Goal: Information Seeking & Learning: Learn about a topic

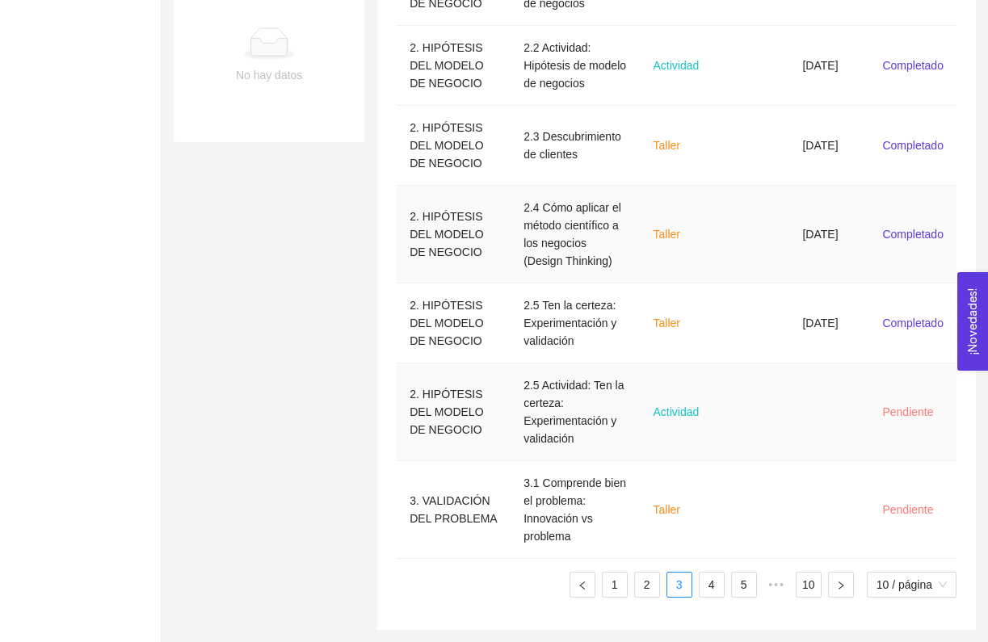
scroll to position [688, 0]
click at [822, 580] on ul "1 2 3 4 5 ••• 10 10 / página" at bounding box center [676, 585] width 560 height 26
click at [828, 580] on button "button" at bounding box center [841, 585] width 26 height 26
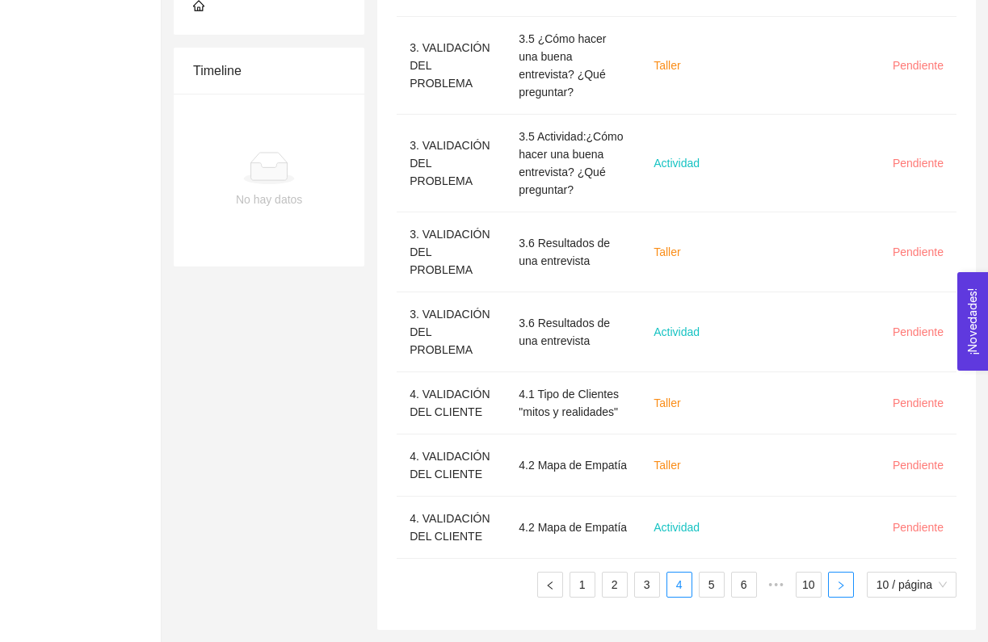
click at [828, 580] on button "button" at bounding box center [841, 585] width 26 height 26
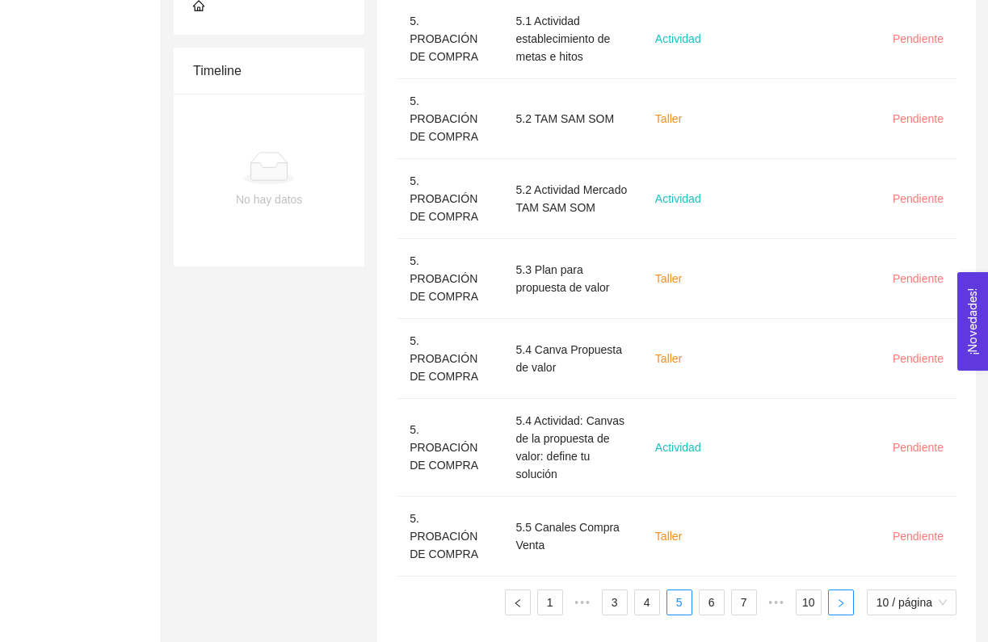
click at [828, 589] on button "button" at bounding box center [841, 602] width 26 height 26
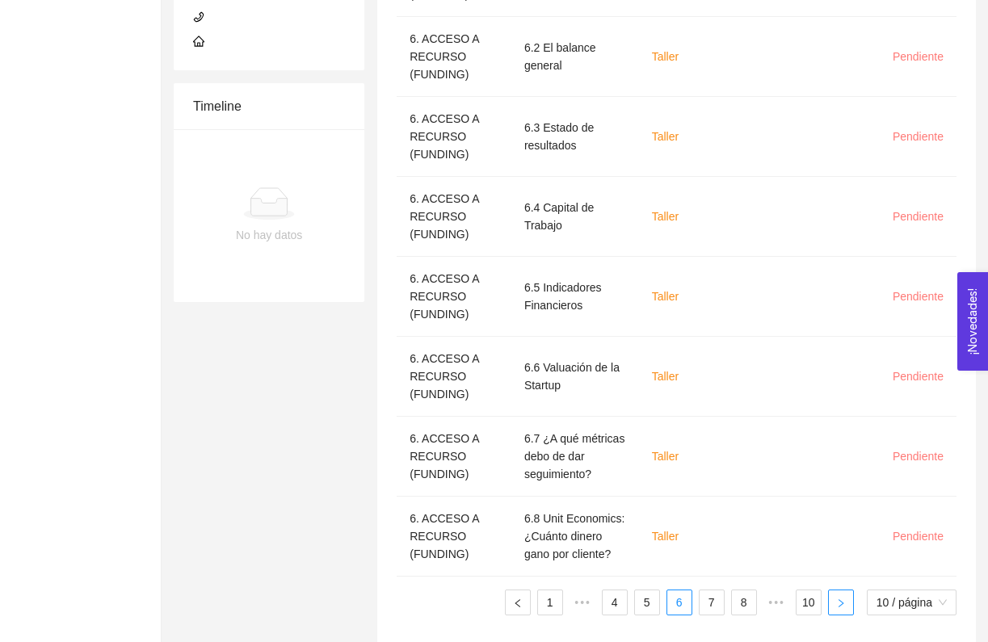
click at [828, 589] on button "button" at bounding box center [841, 602] width 26 height 26
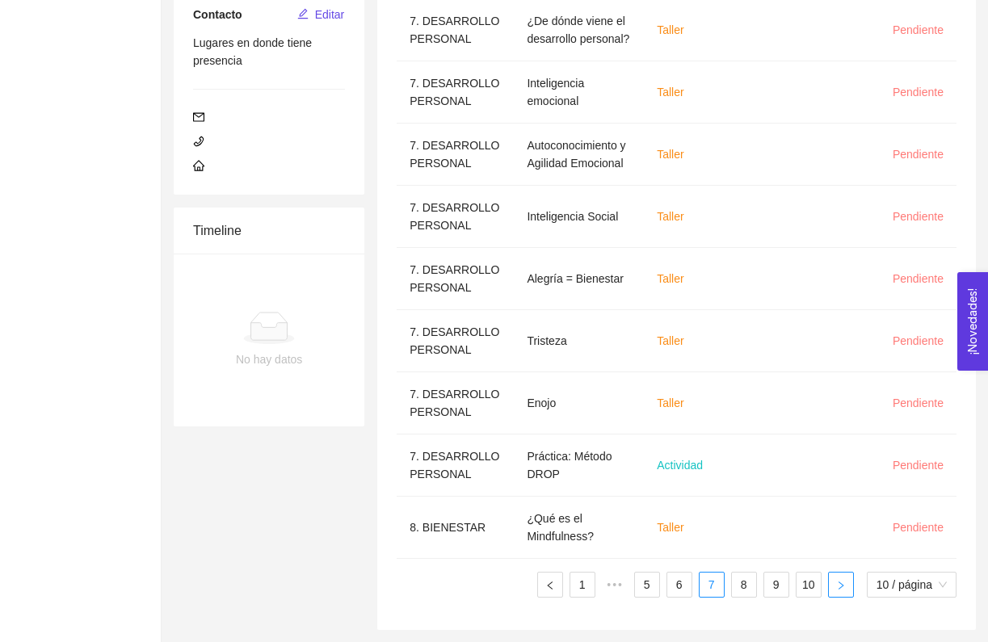
click at [828, 580] on button "button" at bounding box center [841, 585] width 26 height 26
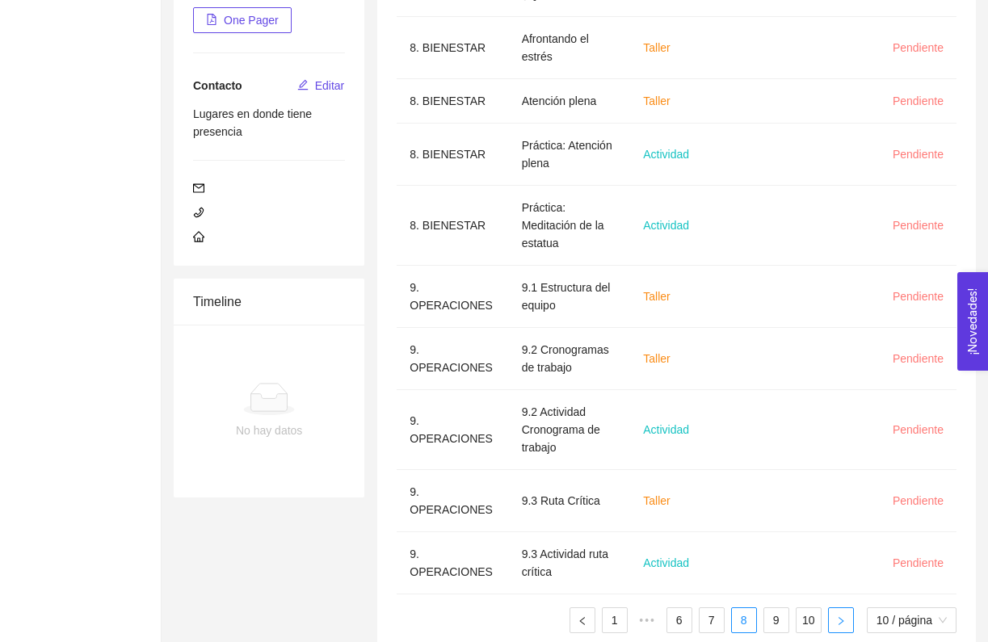
click at [828, 607] on button "button" at bounding box center [841, 620] width 26 height 26
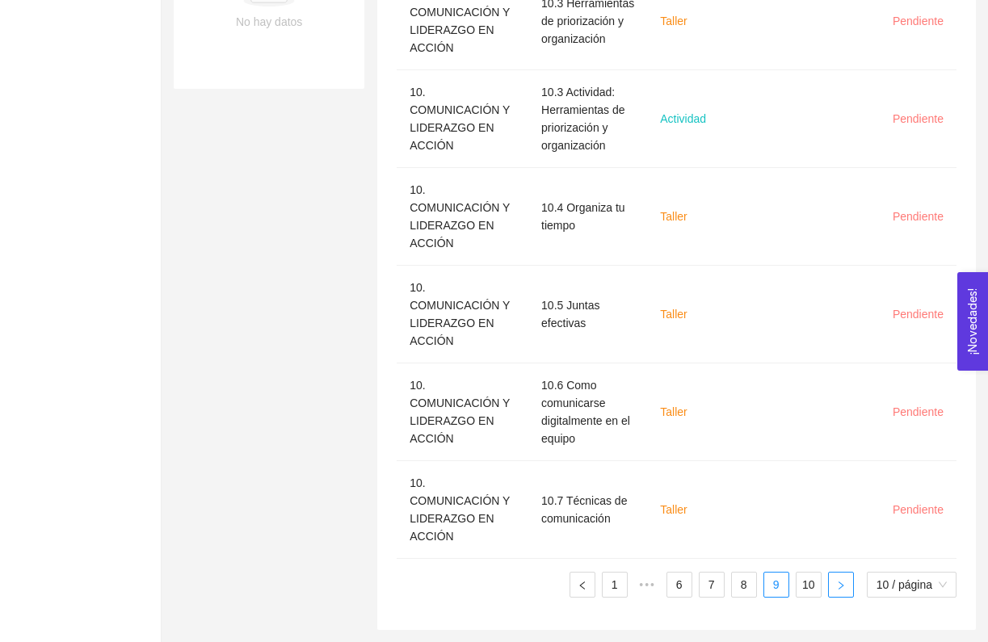
click at [829, 576] on button "button" at bounding box center [841, 585] width 26 height 26
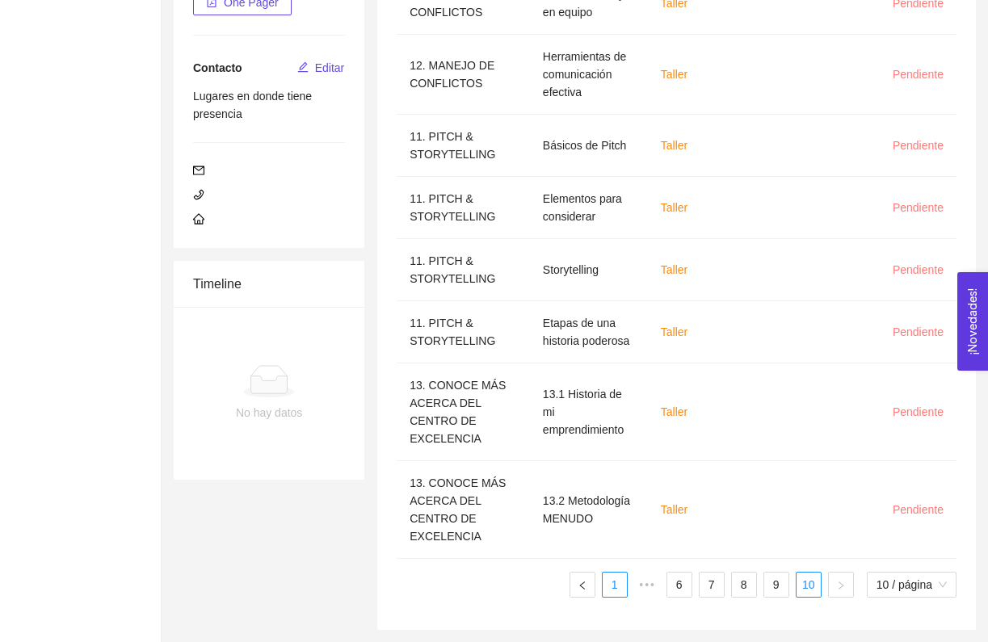
scroll to position [333, 0]
click at [586, 577] on button "button" at bounding box center [582, 585] width 26 height 26
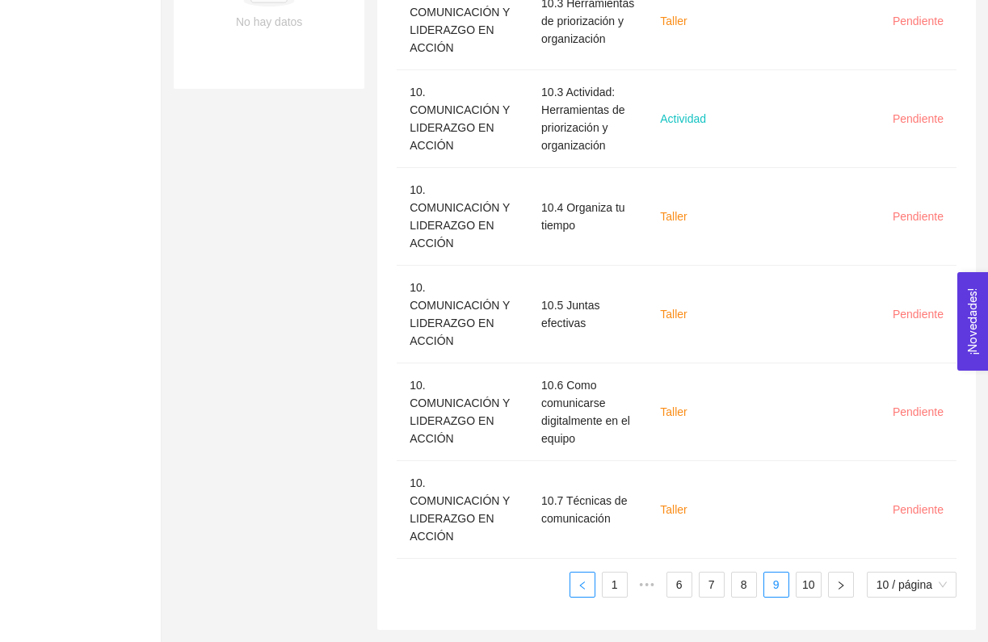
click at [588, 582] on button "button" at bounding box center [582, 585] width 26 height 26
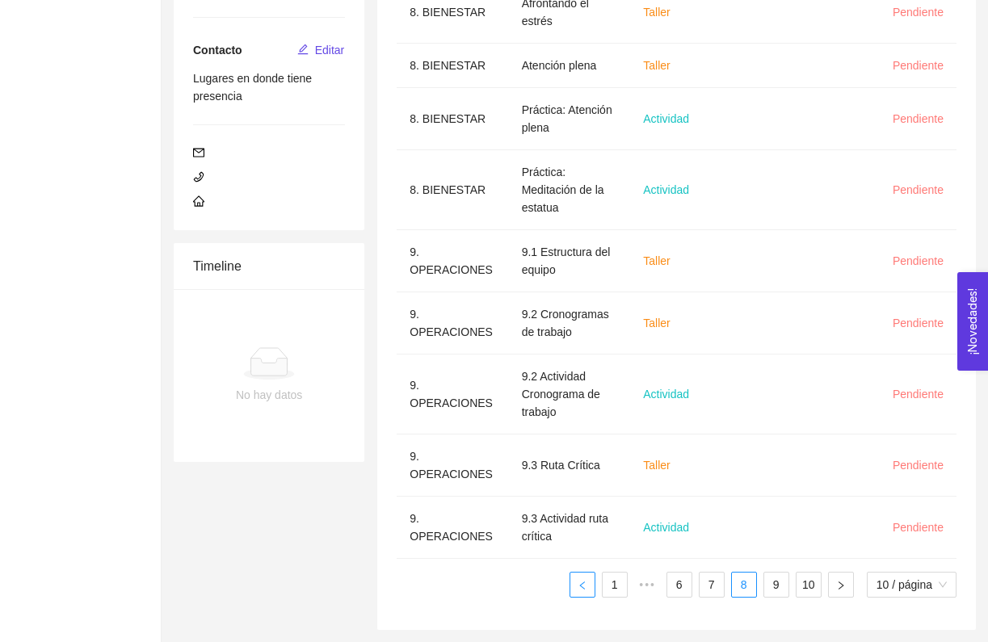
scroll to position [315, 0]
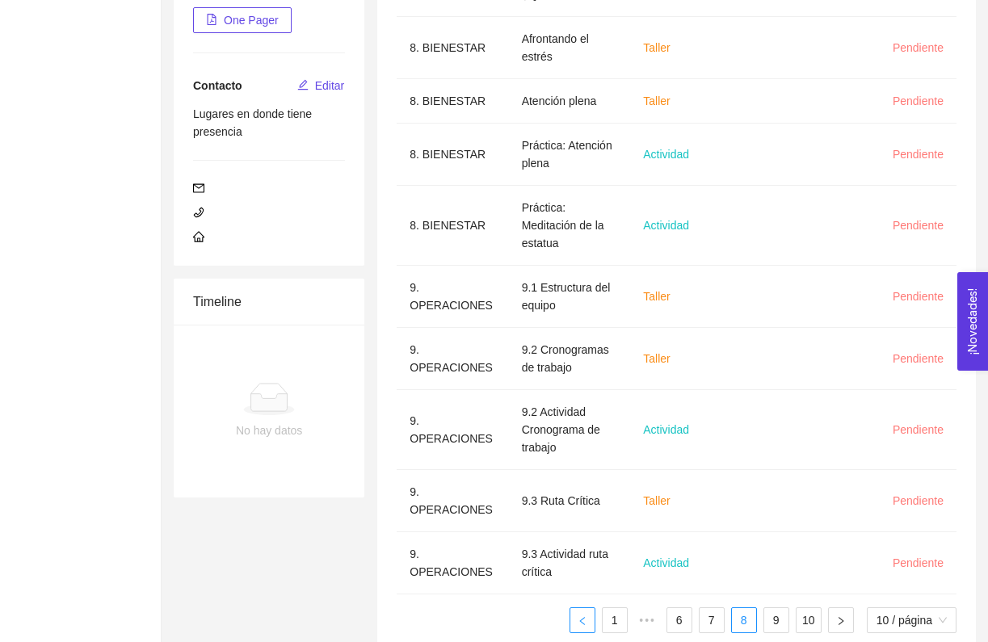
click at [575, 607] on button "button" at bounding box center [582, 620] width 26 height 26
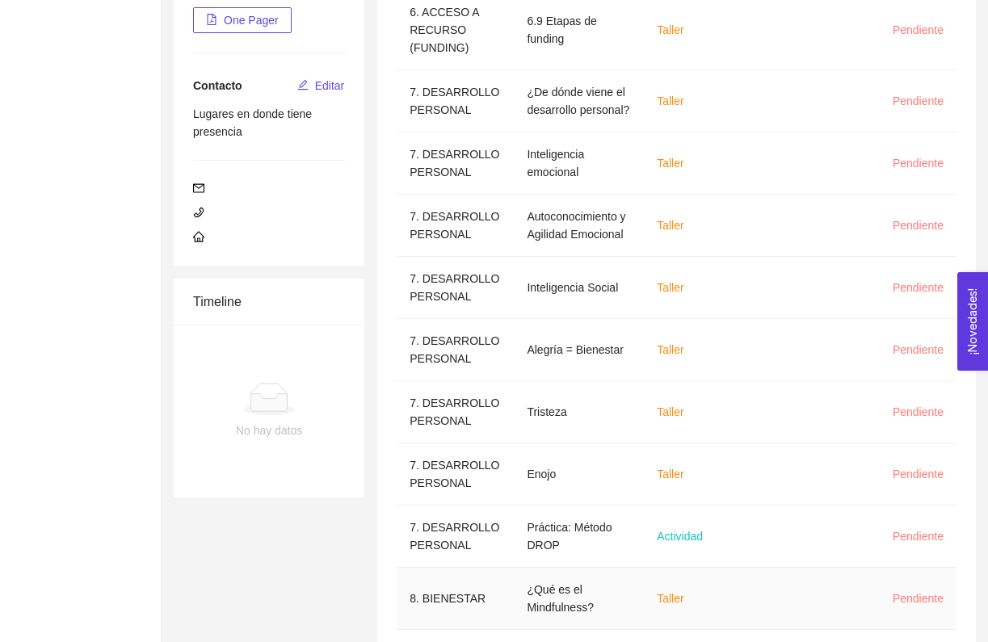
click at [575, 577] on td "¿Qué es el Mindfulness?" at bounding box center [579, 599] width 130 height 62
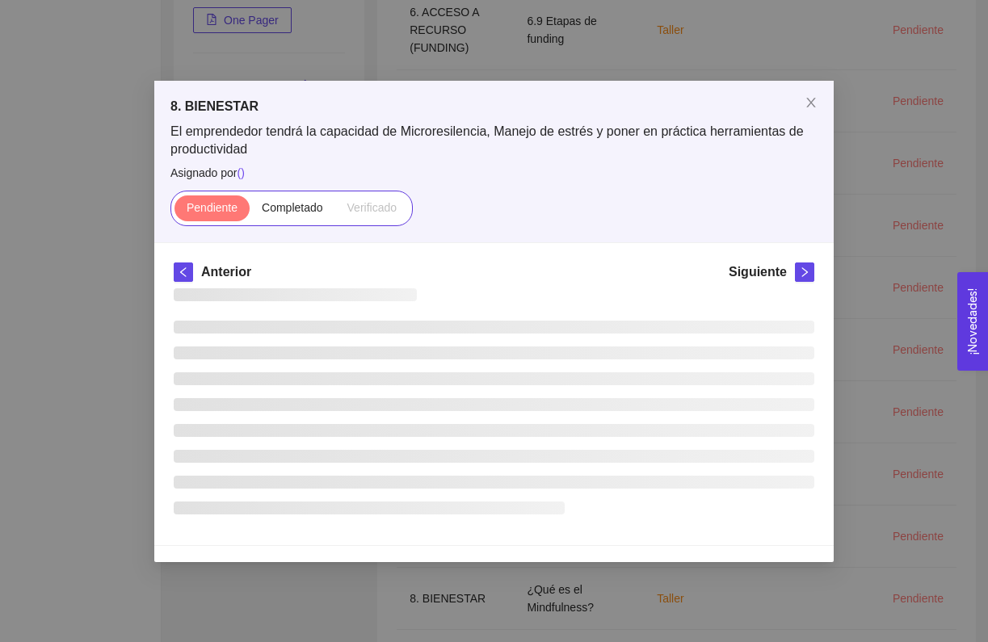
click at [585, 591] on div "8. BIENESTAR El emprendedor tendrá la capacidad de Microresilencia, Manejo de e…" at bounding box center [494, 321] width 988 height 642
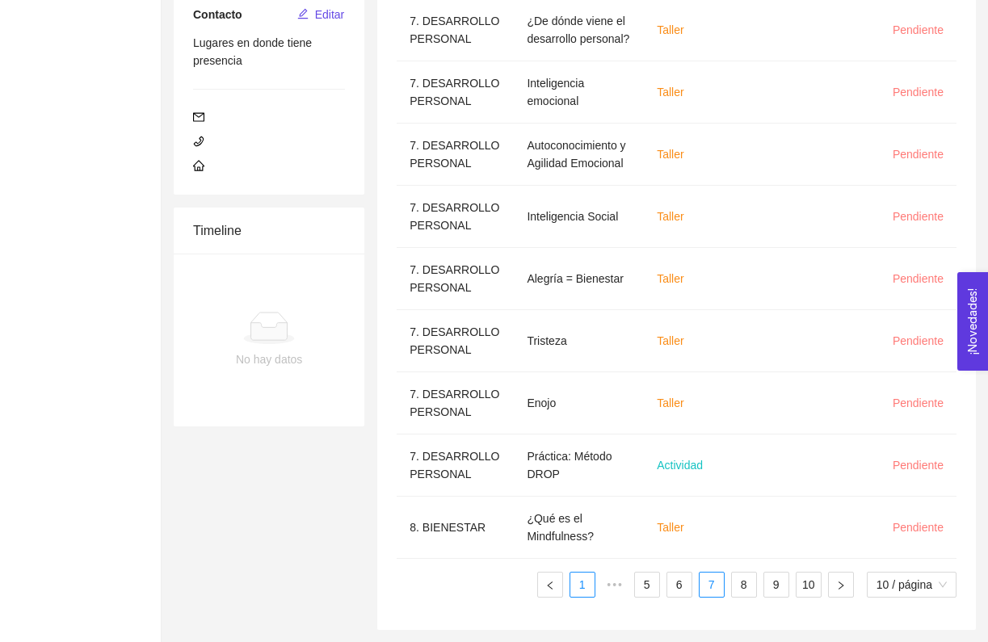
scroll to position [386, 0]
click at [548, 591] on button "button" at bounding box center [550, 585] width 26 height 26
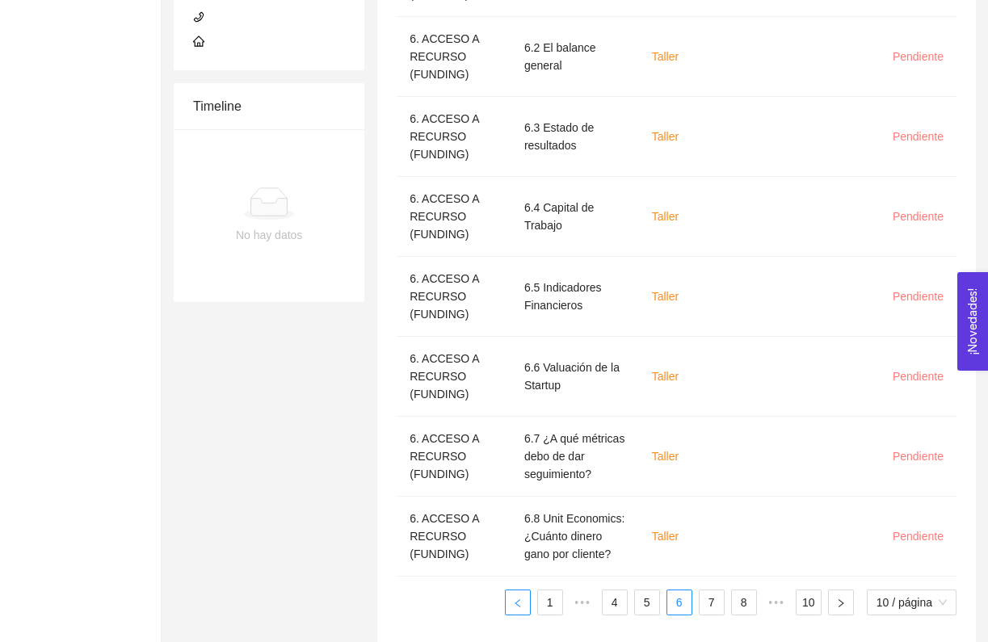
click at [519, 598] on icon "left" at bounding box center [518, 603] width 10 height 10
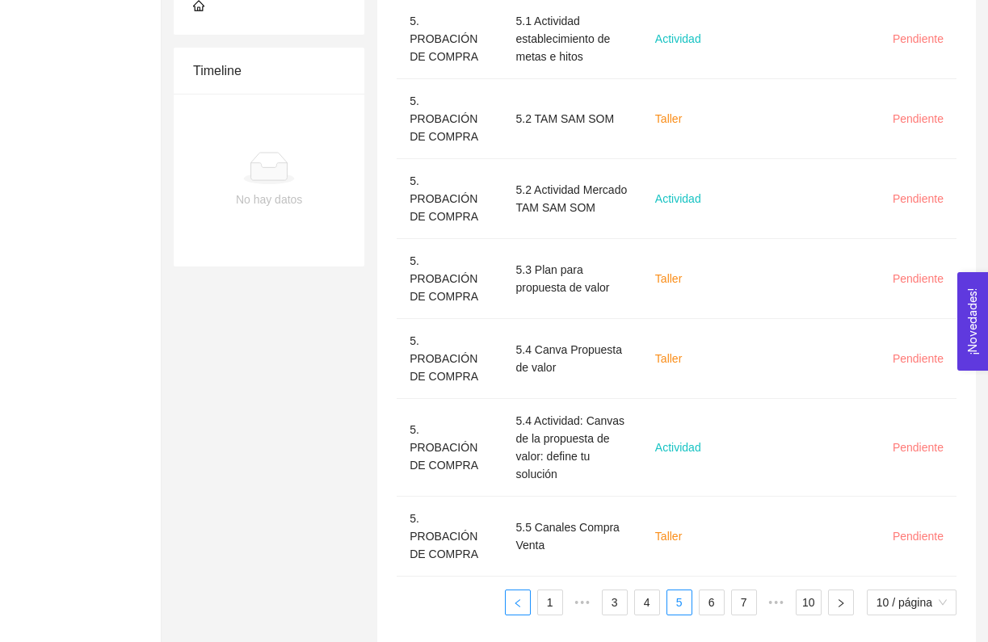
click at [505, 590] on button "button" at bounding box center [518, 602] width 26 height 26
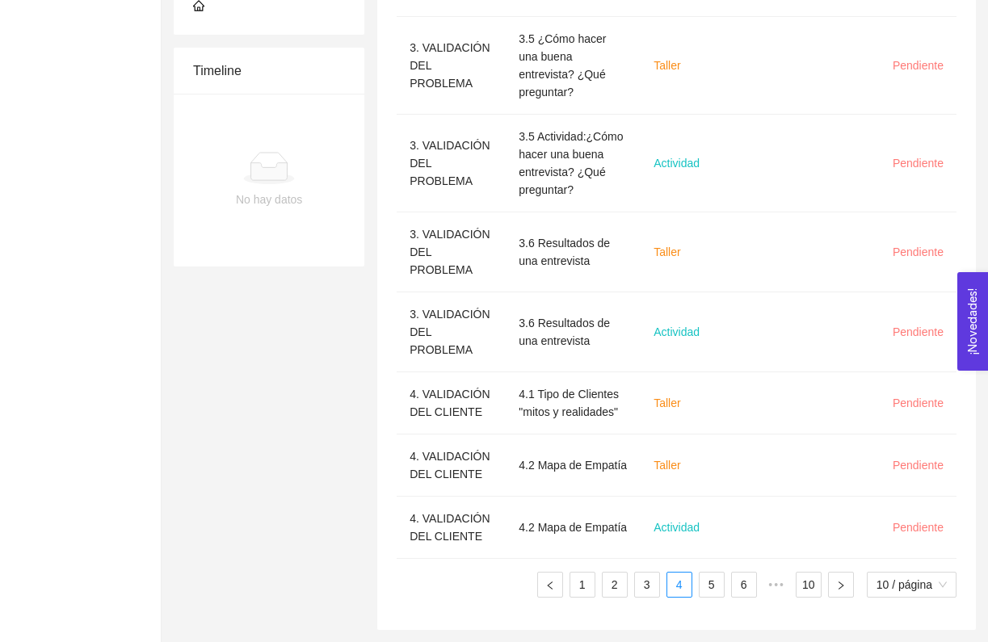
scroll to position [670, 0]
